Goal: Information Seeking & Learning: Learn about a topic

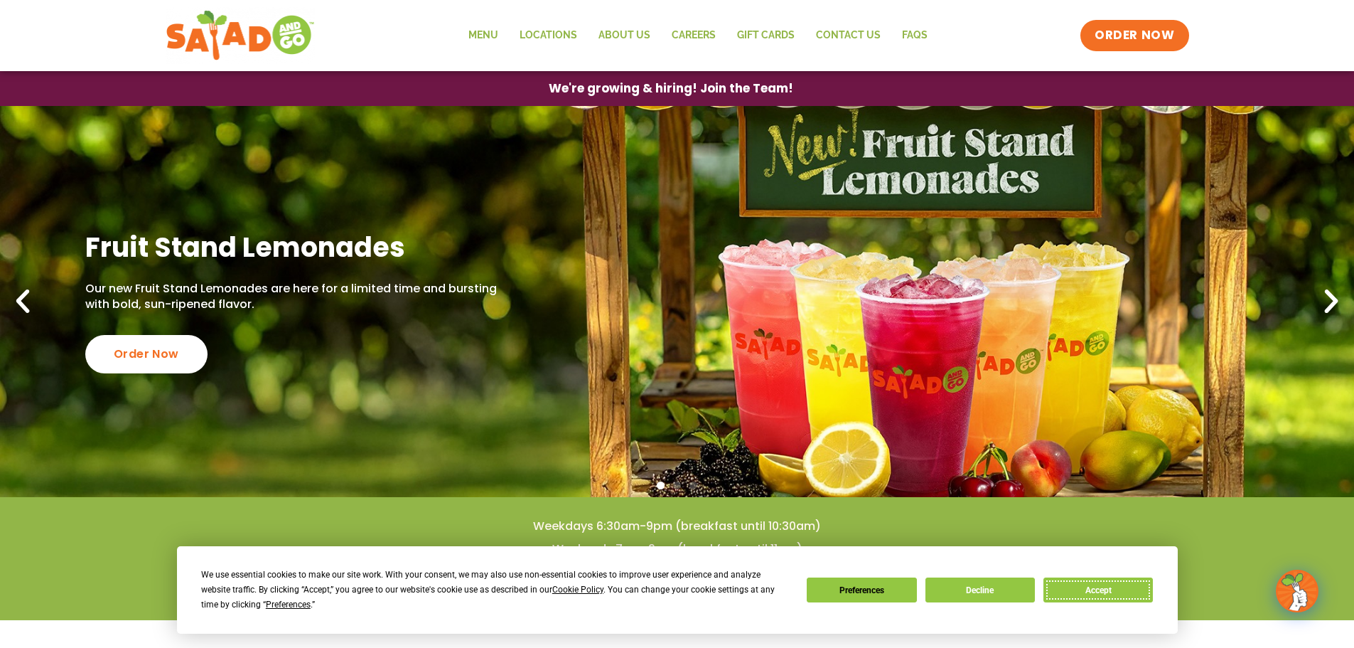
click at [1097, 593] on button "Accept" at bounding box center [1097, 589] width 109 height 25
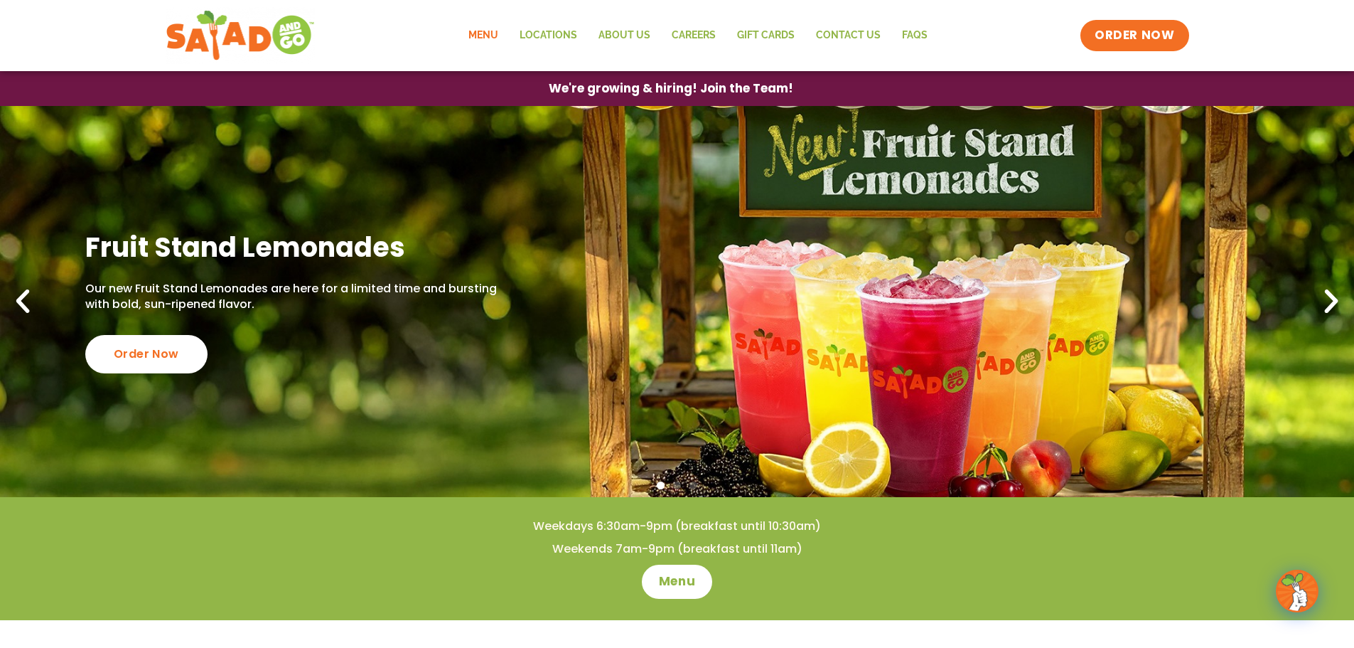
click at [472, 33] on link "Menu" at bounding box center [483, 35] width 51 height 33
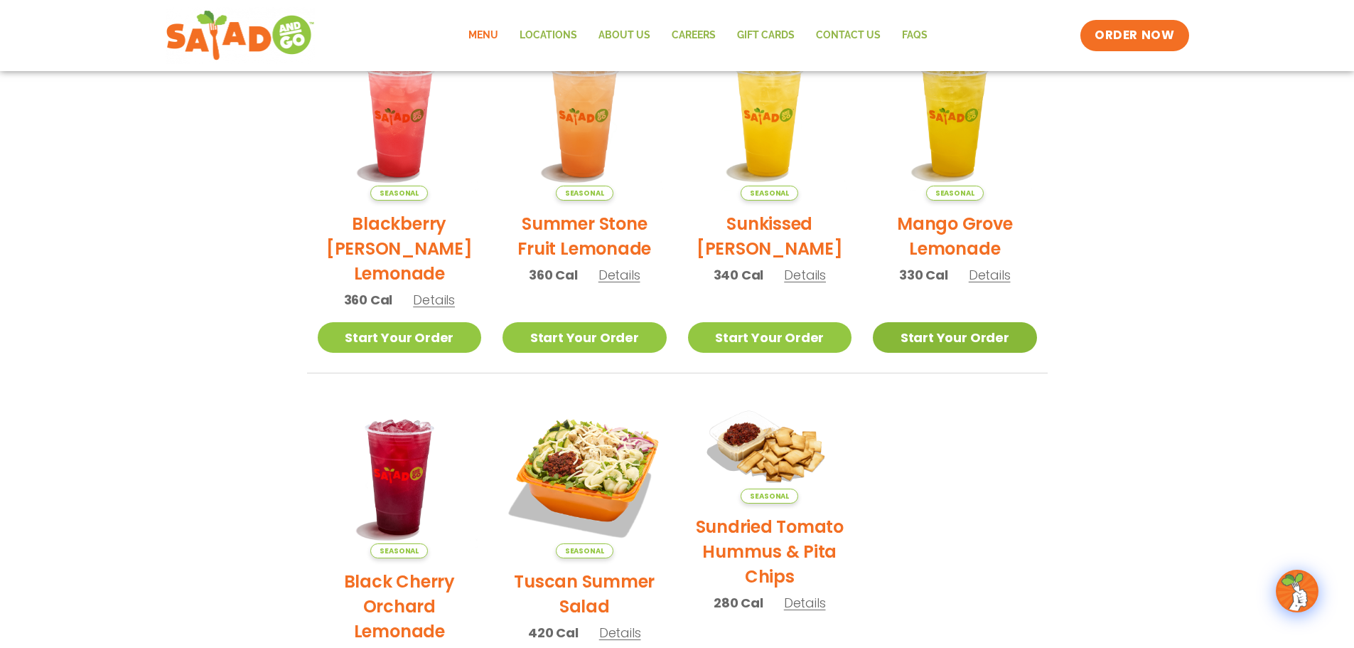
scroll to position [51, 0]
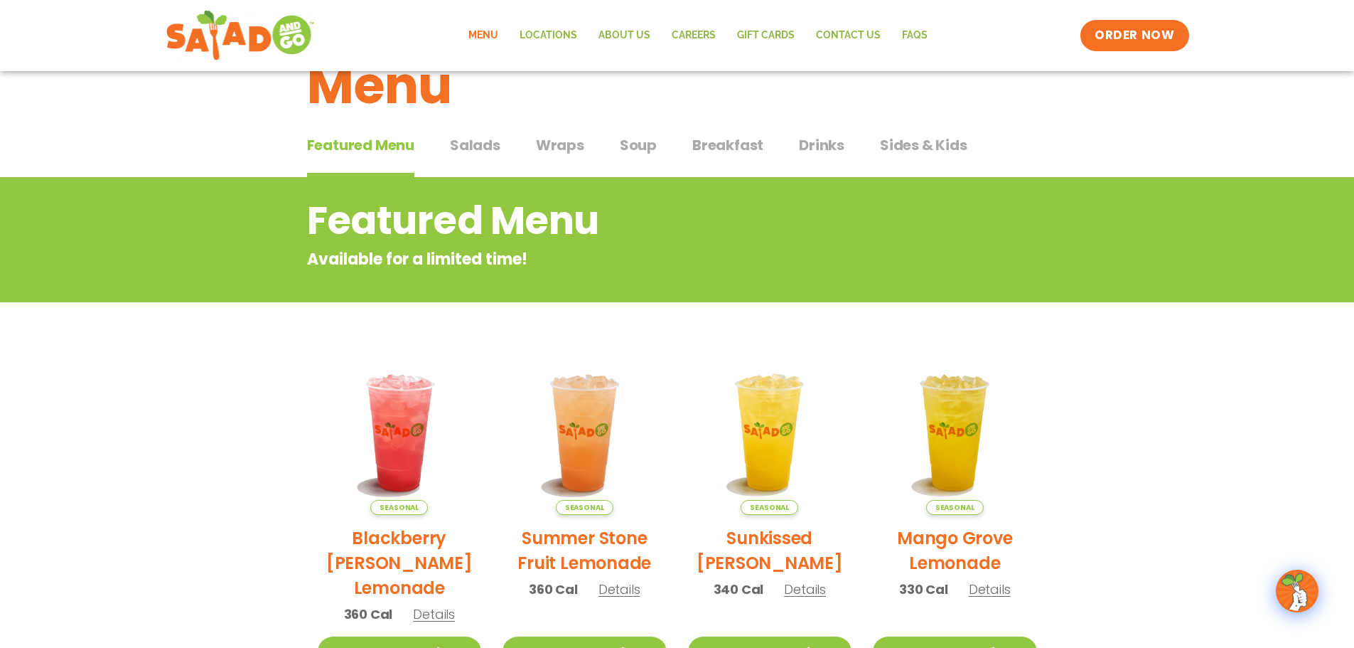
click at [488, 149] on span "Salads" at bounding box center [475, 144] width 50 height 21
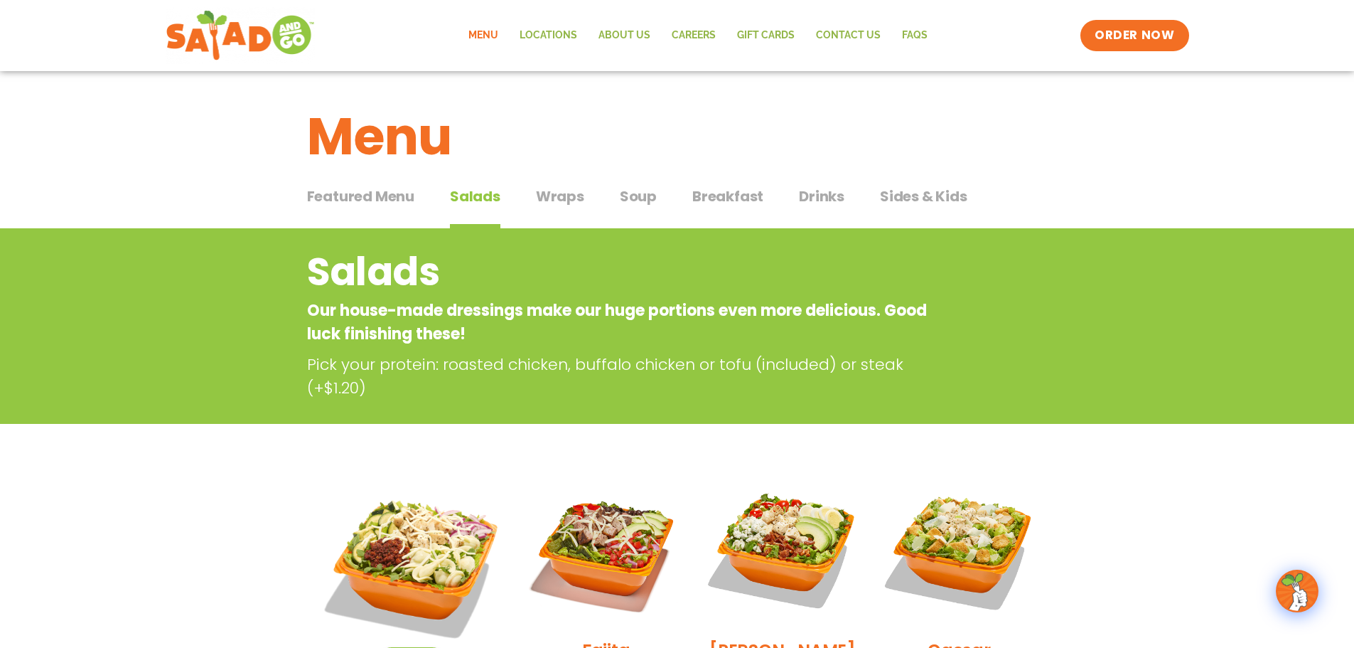
click at [630, 192] on span "Soup" at bounding box center [638, 196] width 37 height 21
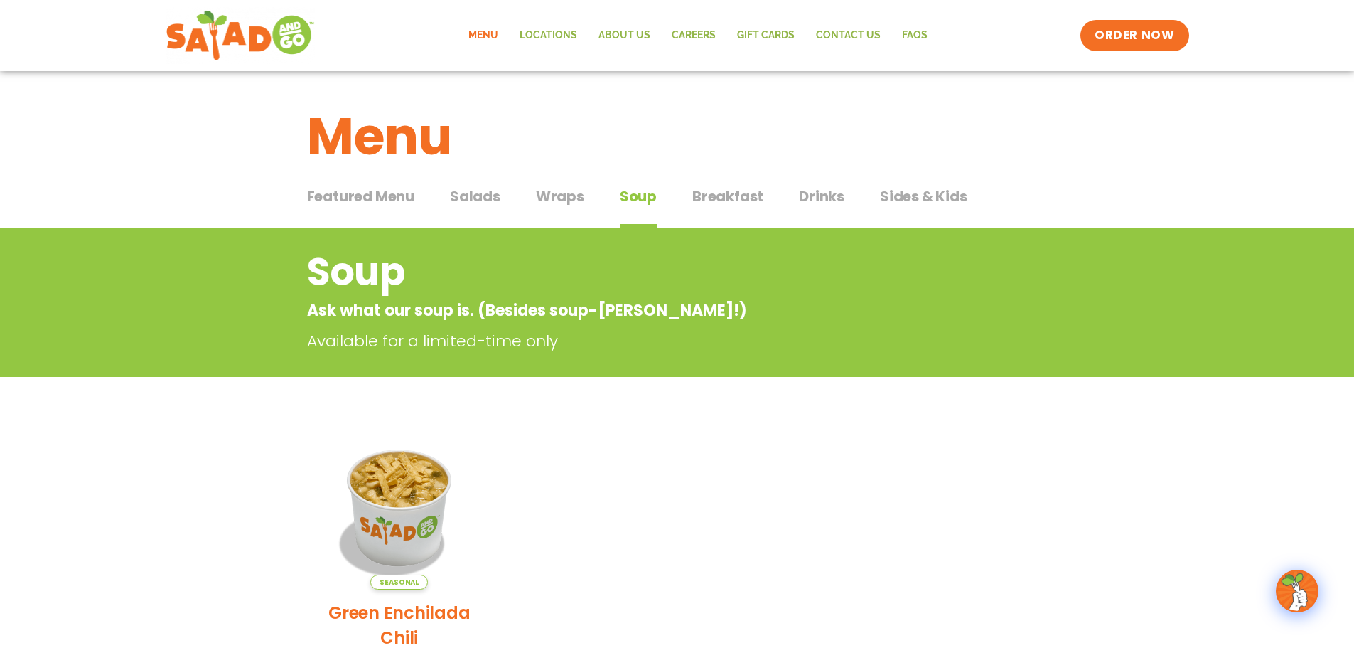
click at [726, 192] on span "Breakfast" at bounding box center [727, 196] width 71 height 21
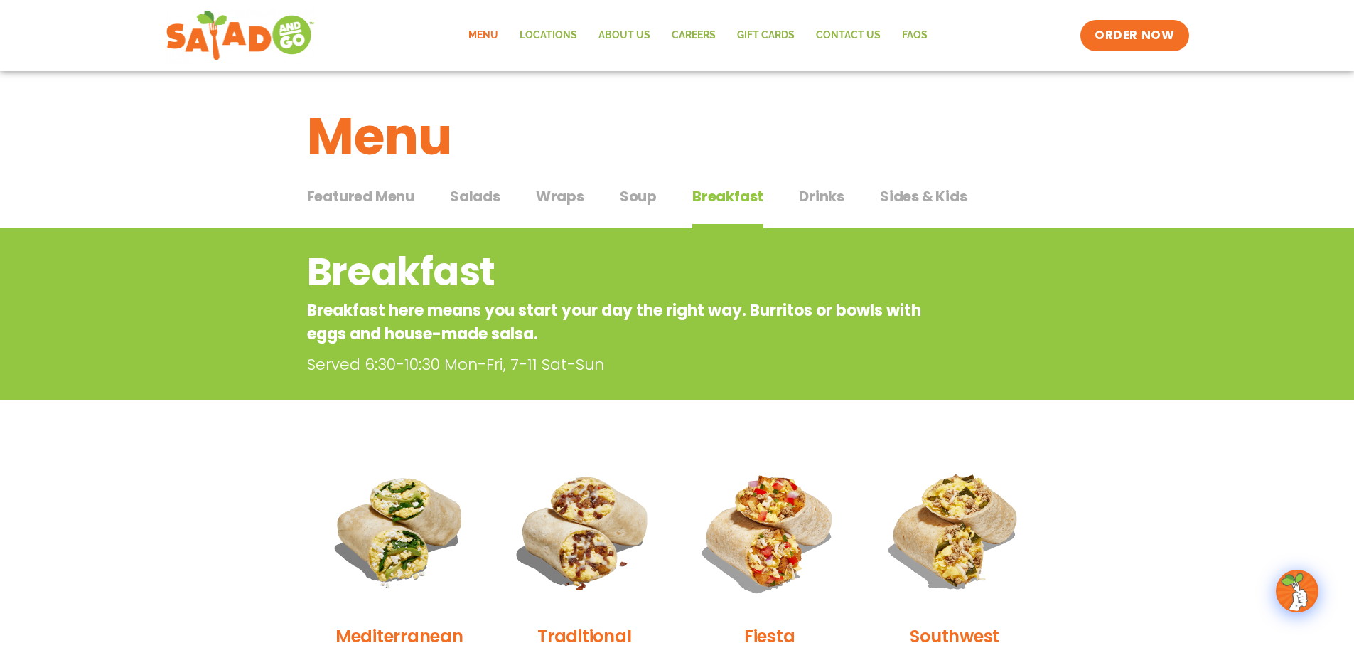
click at [811, 193] on span "Drinks" at bounding box center [821, 196] width 45 height 21
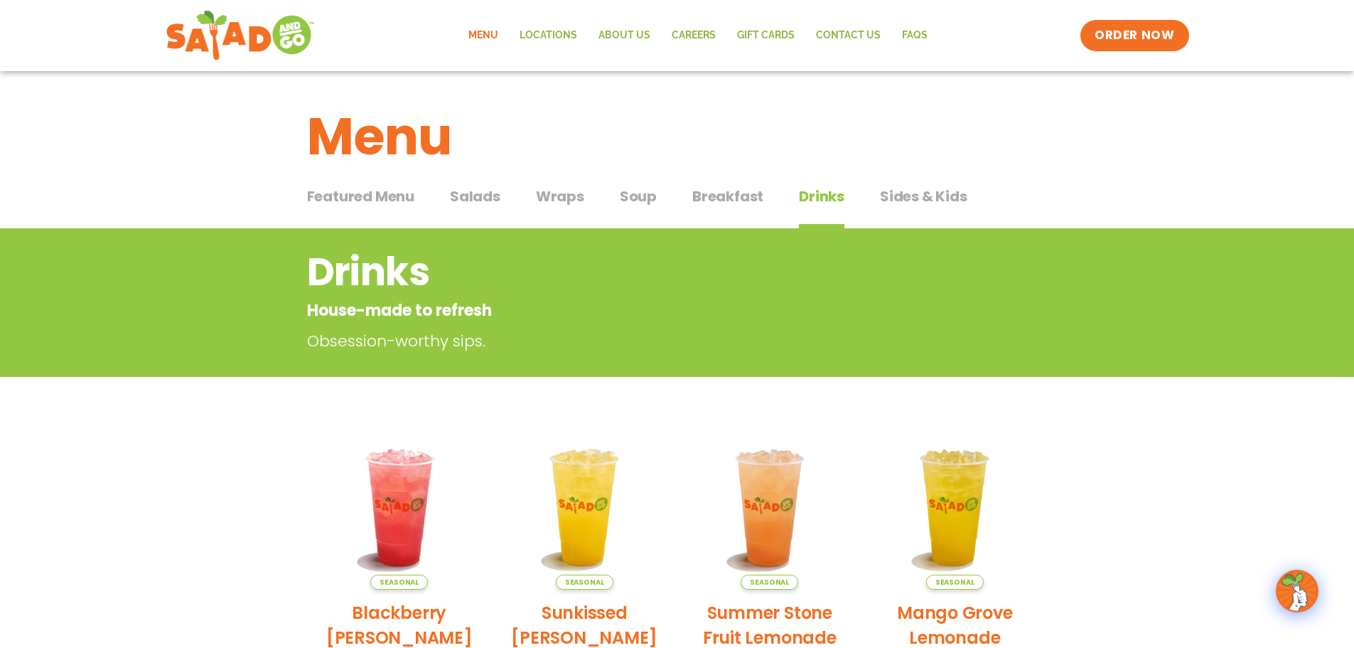
click at [937, 193] on span "Sides & Kids" at bounding box center [923, 196] width 87 height 21
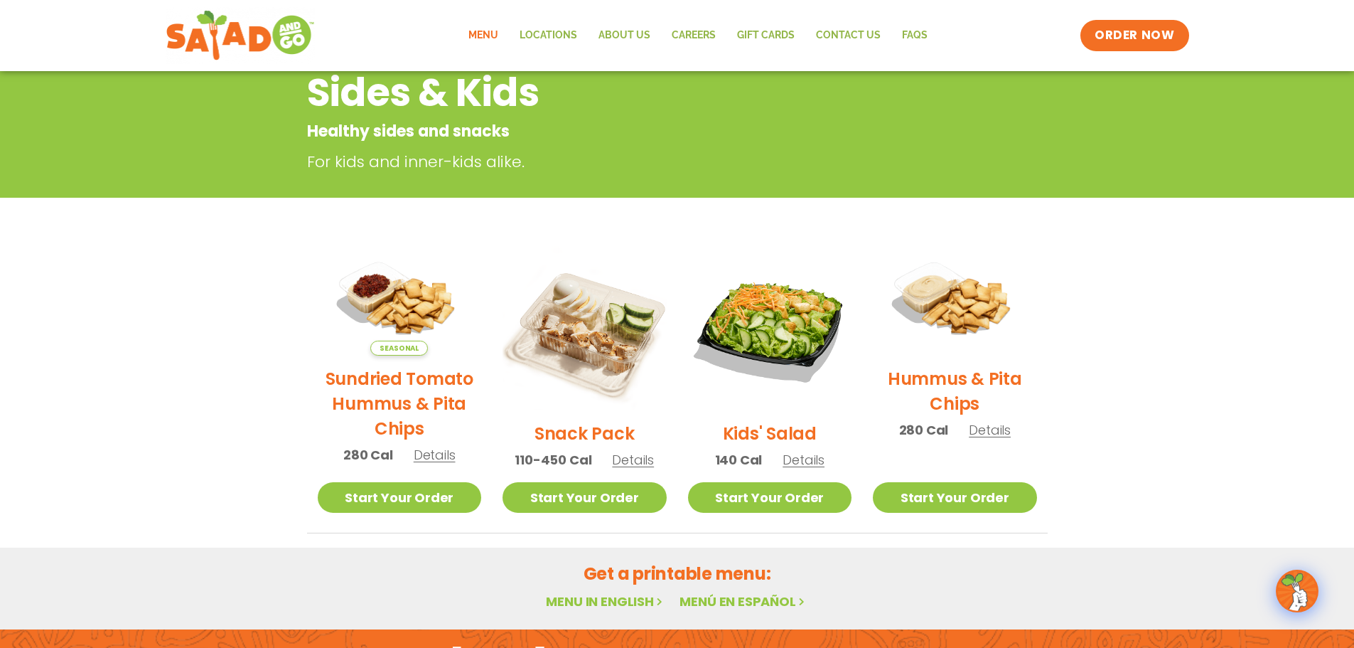
scroll to position [213, 0]
